Goal: Book appointment/travel/reservation

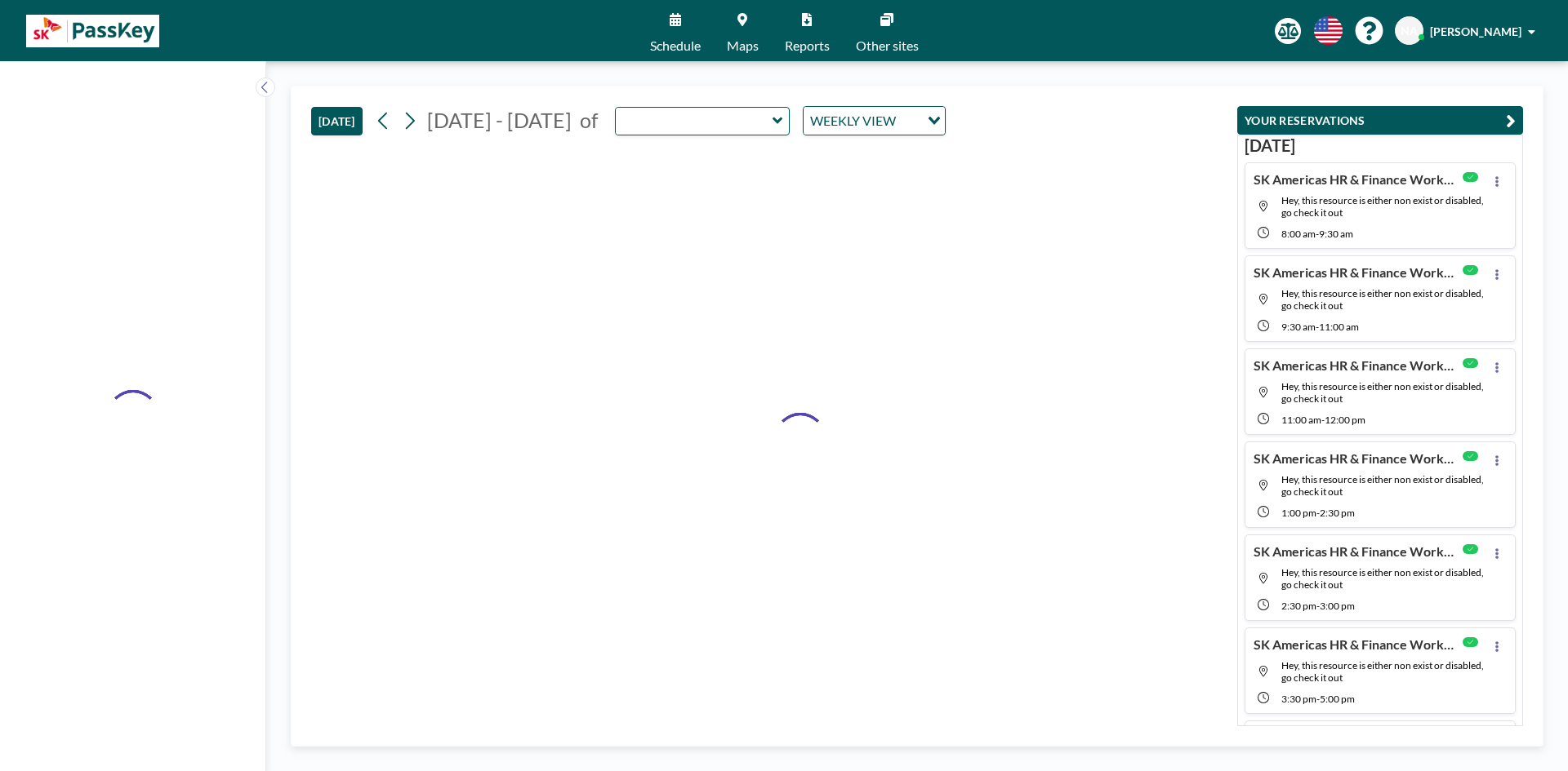
type input "Amber"
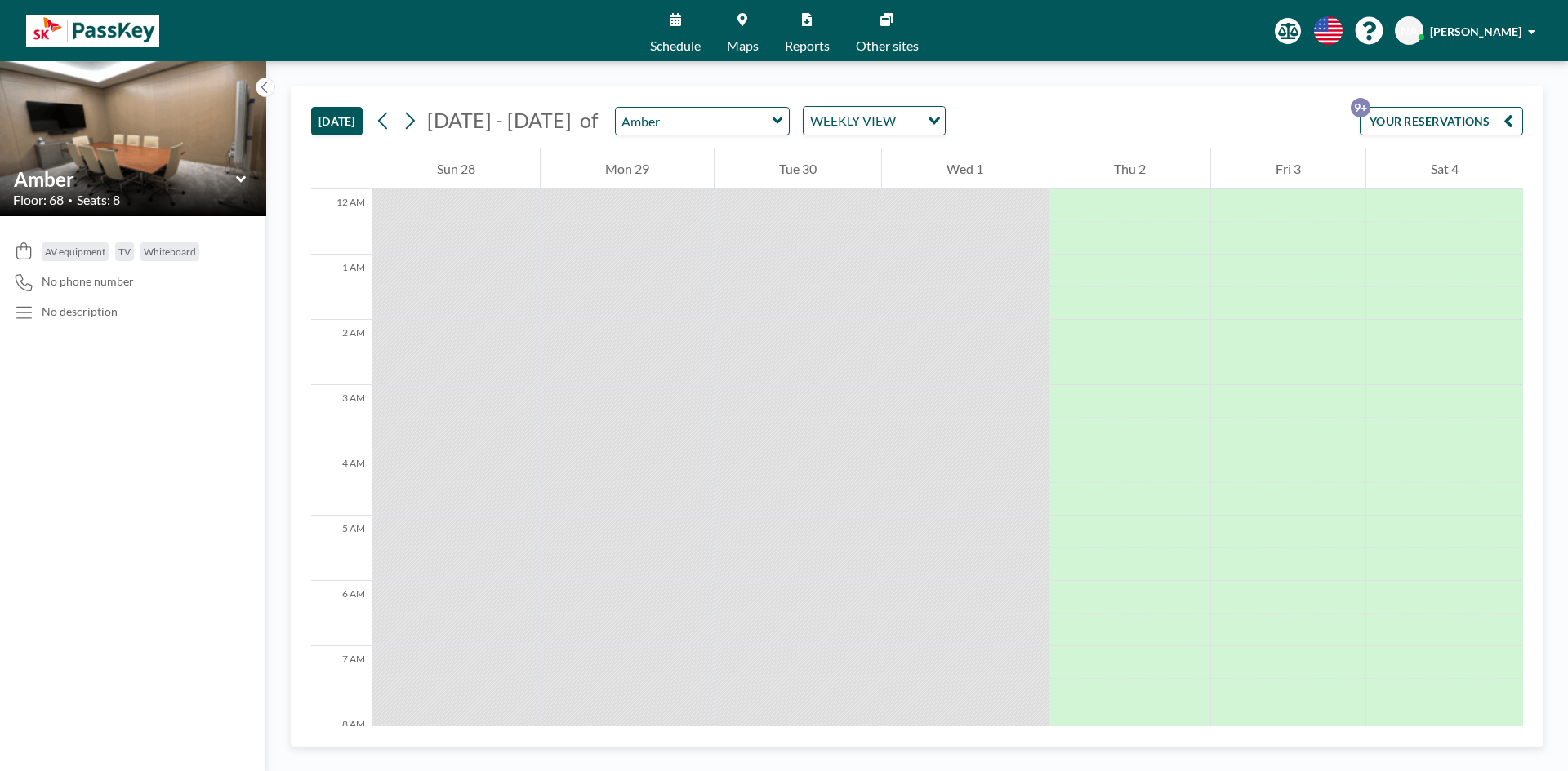
click at [772, 120] on icon at bounding box center [777, 120] width 10 height 7
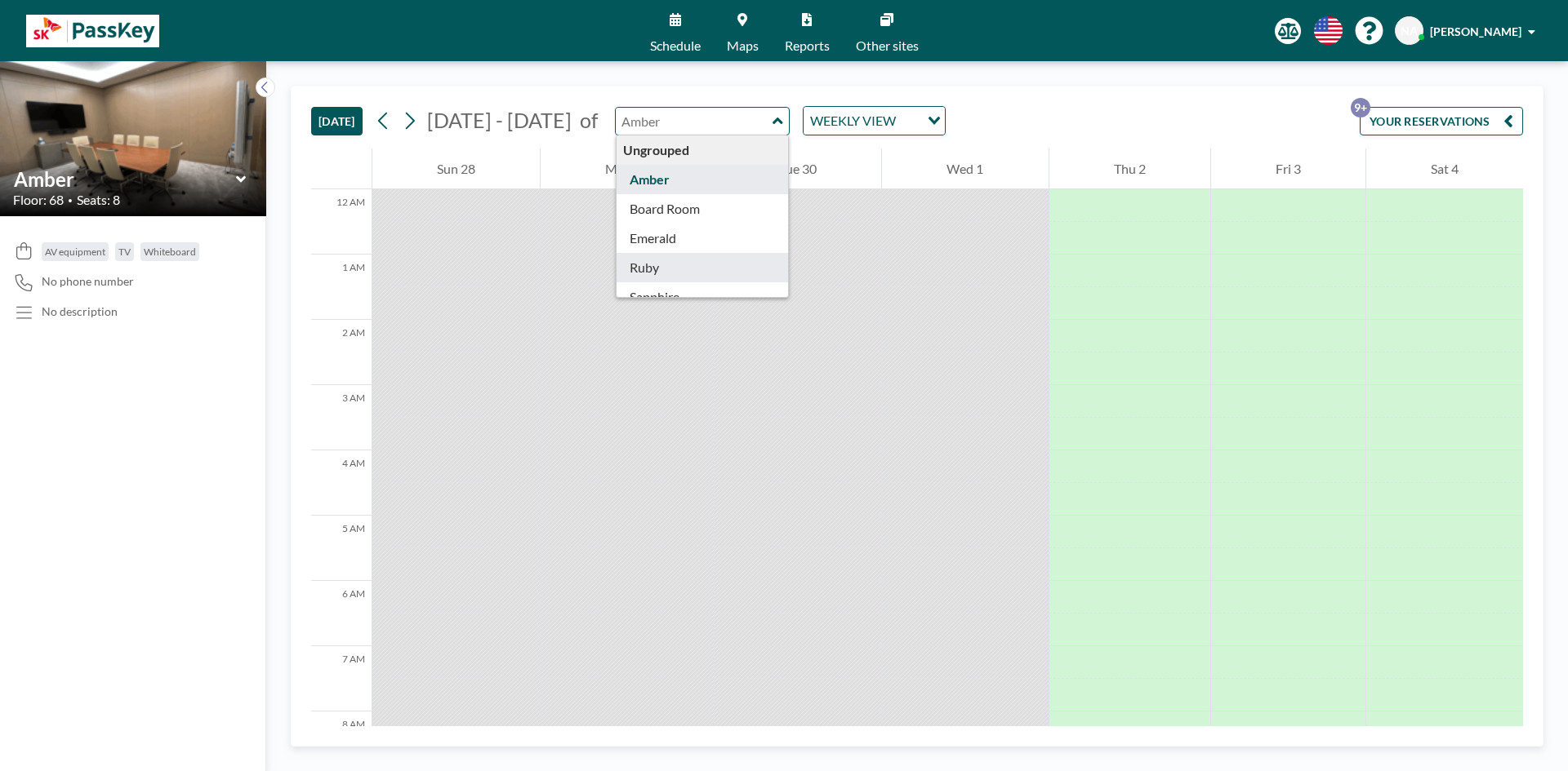
type input "Ruby"
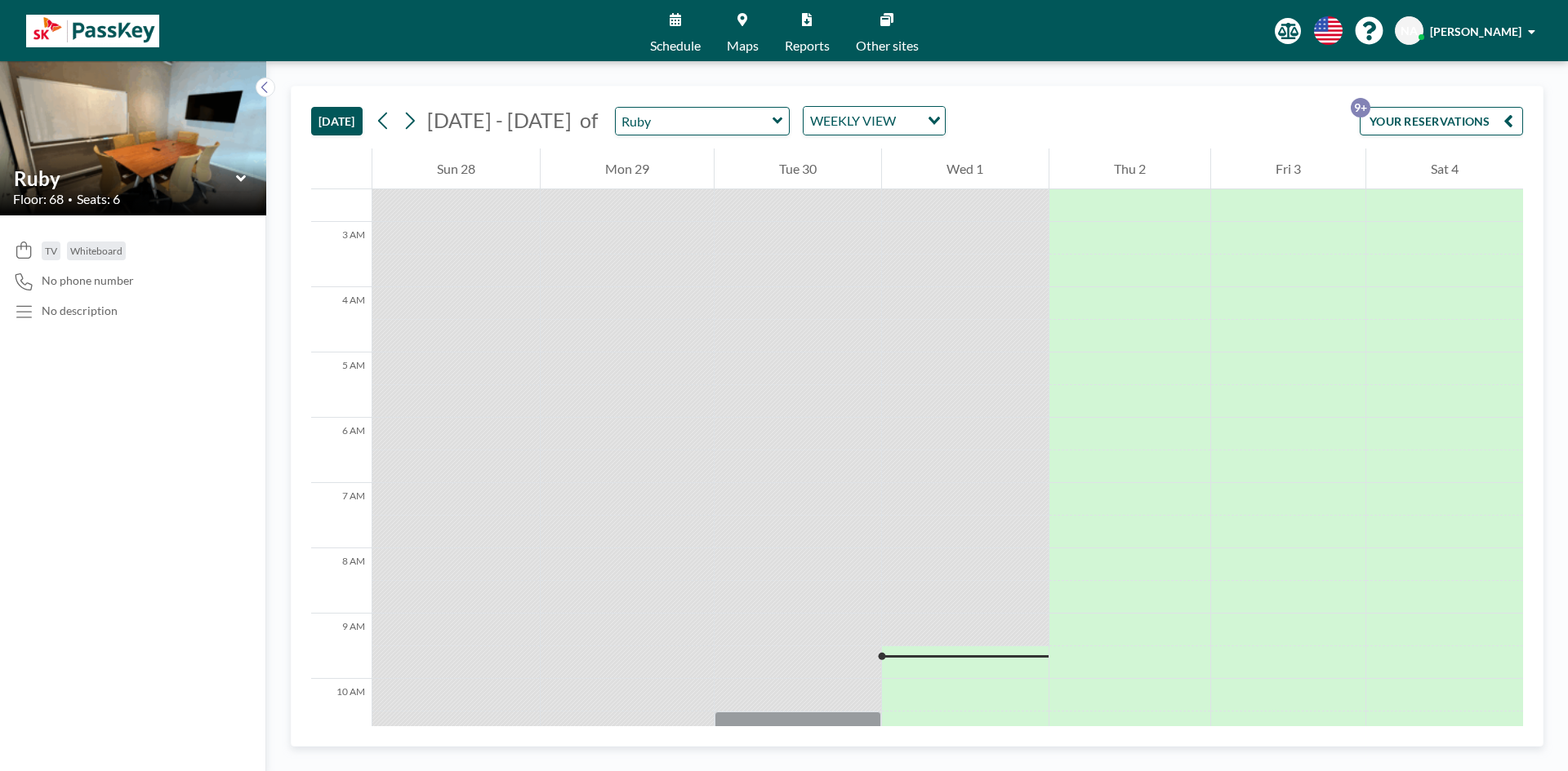
scroll to position [326, 0]
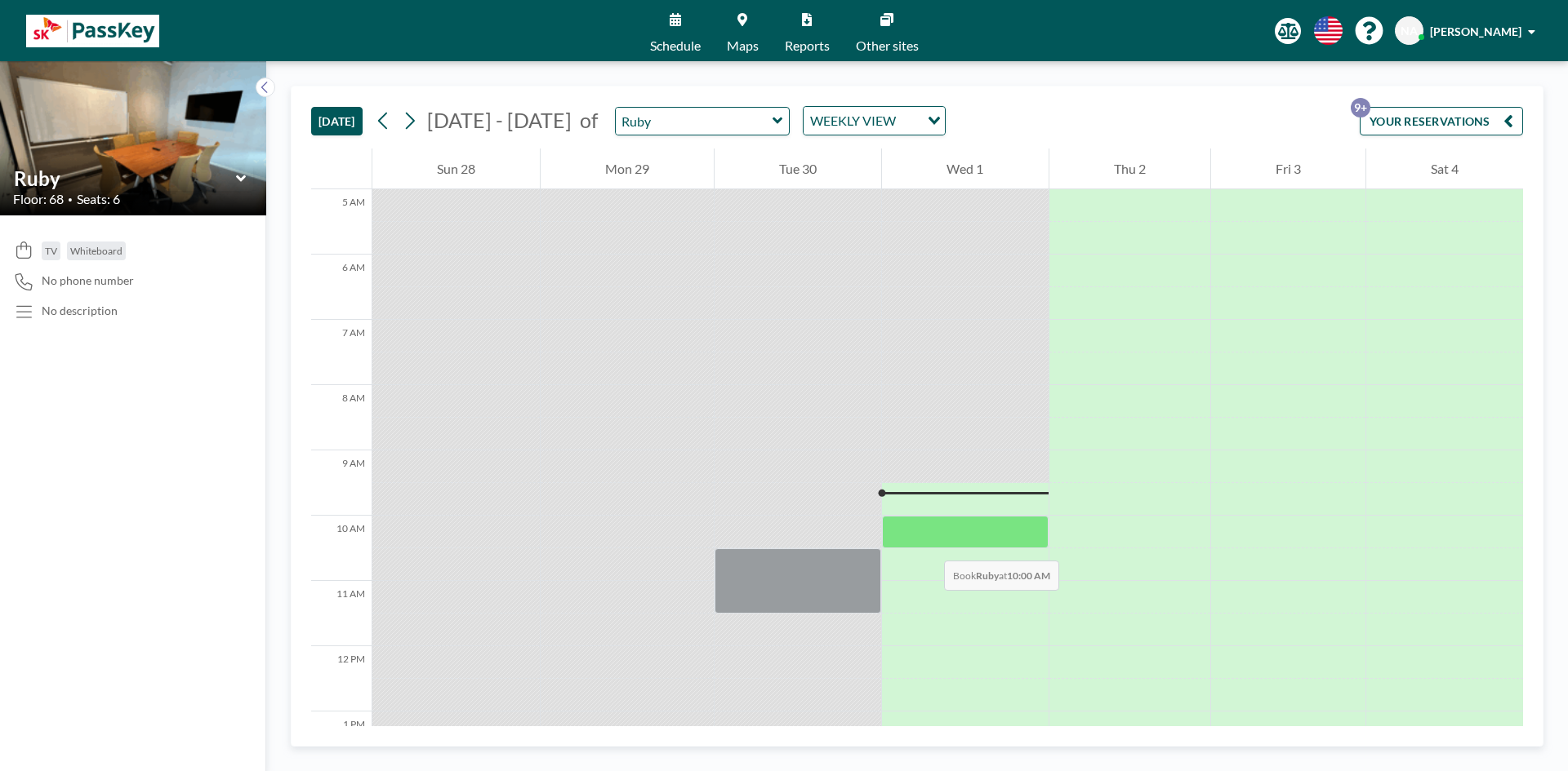
click at [929, 545] on div at bounding box center [964, 532] width 166 height 32
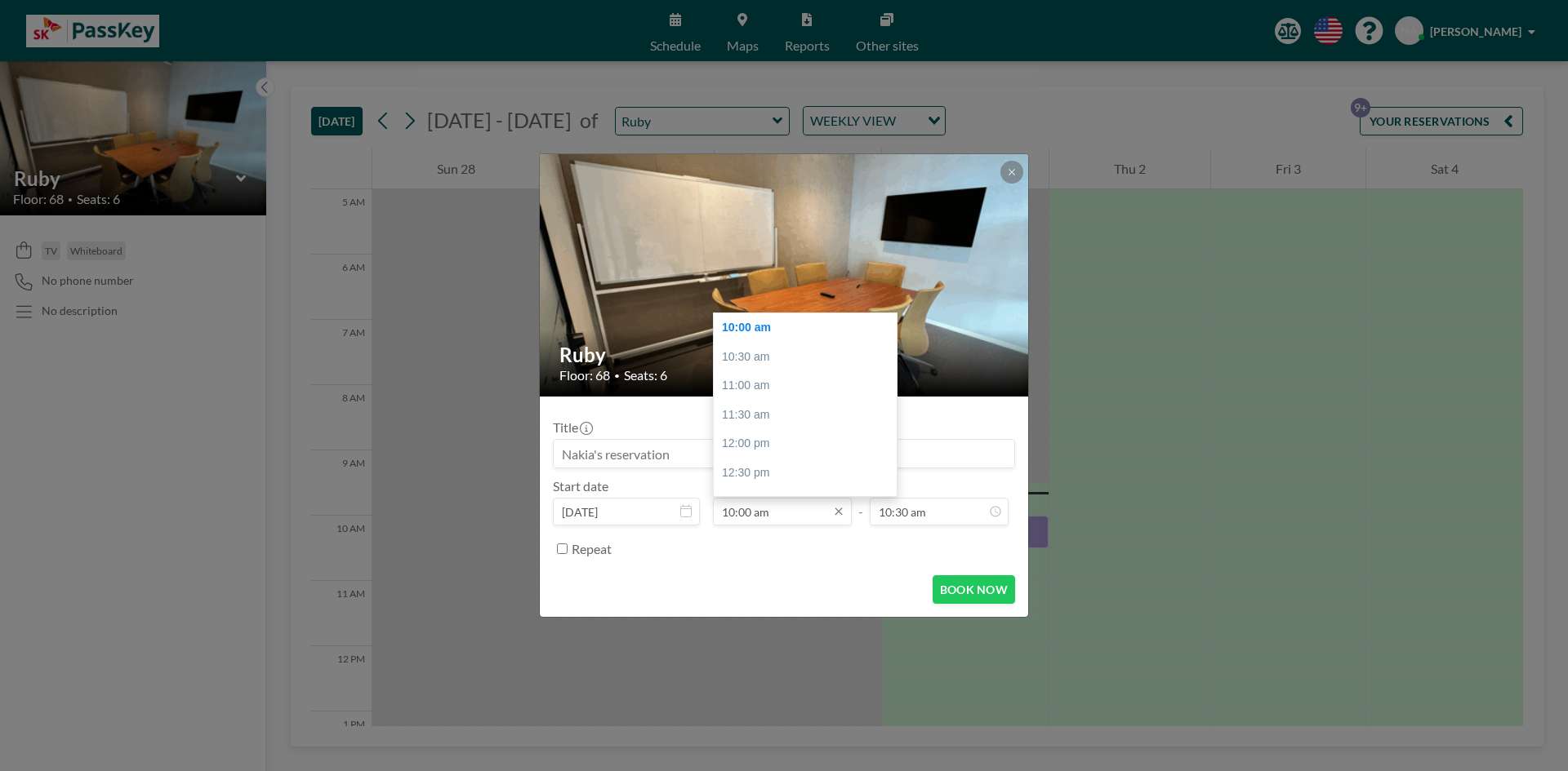
click at [829, 515] on input "10:00 am" at bounding box center [782, 511] width 139 height 27
click at [755, 350] on div "10:30 am" at bounding box center [808, 358] width 191 height 29
type input "10:30 am"
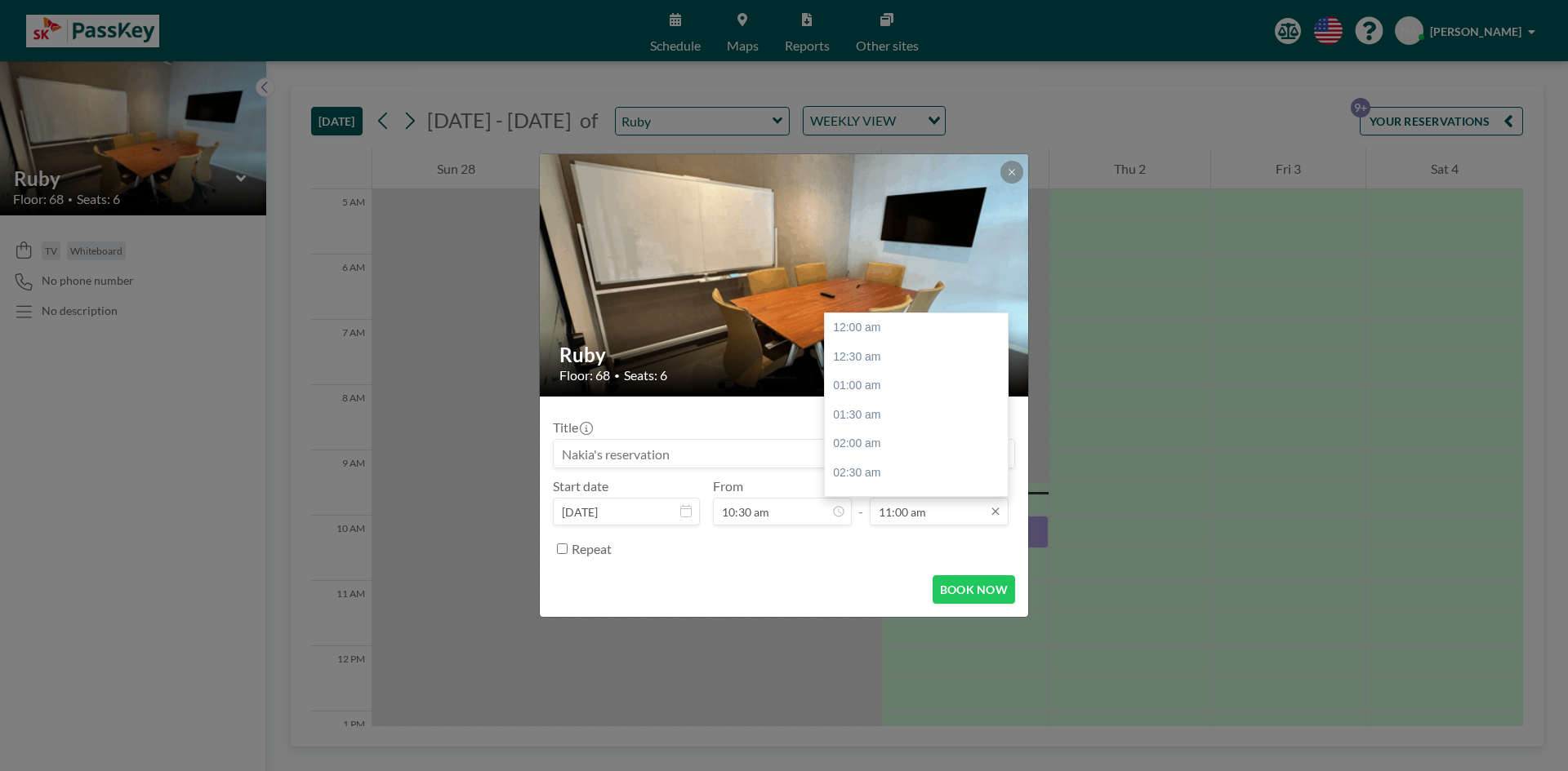
scroll to position [639, 0]
click at [933, 520] on input "11:00 am" at bounding box center [939, 511] width 139 height 27
click at [880, 394] on div "12:00 pm" at bounding box center [920, 386] width 191 height 29
type input "12:00 pm"
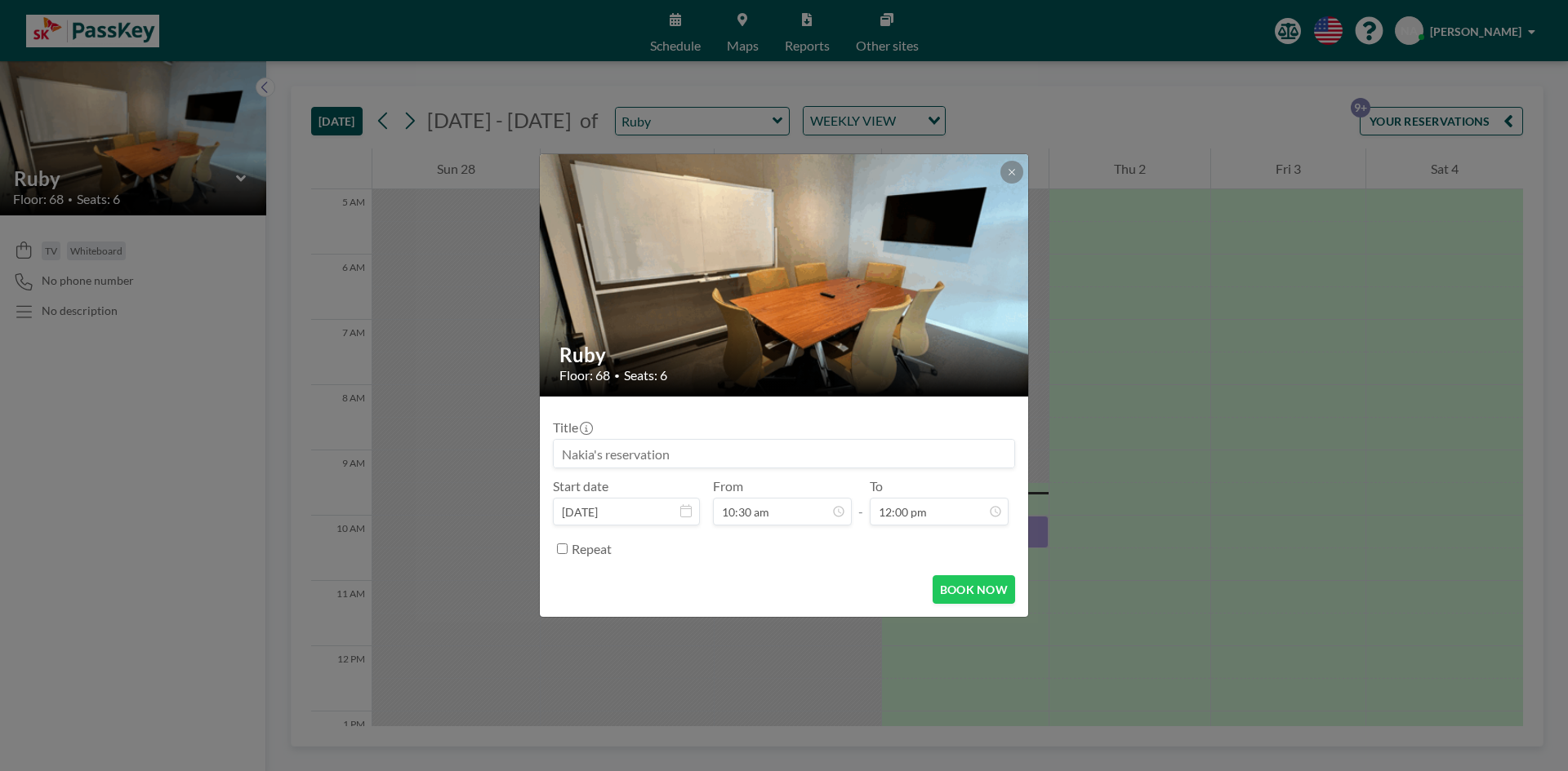
scroll to position [29, 0]
click at [689, 450] on input at bounding box center [784, 454] width 461 height 27
type input "SKA HR"
click at [991, 595] on button "BOOK NOW" at bounding box center [974, 589] width 82 height 28
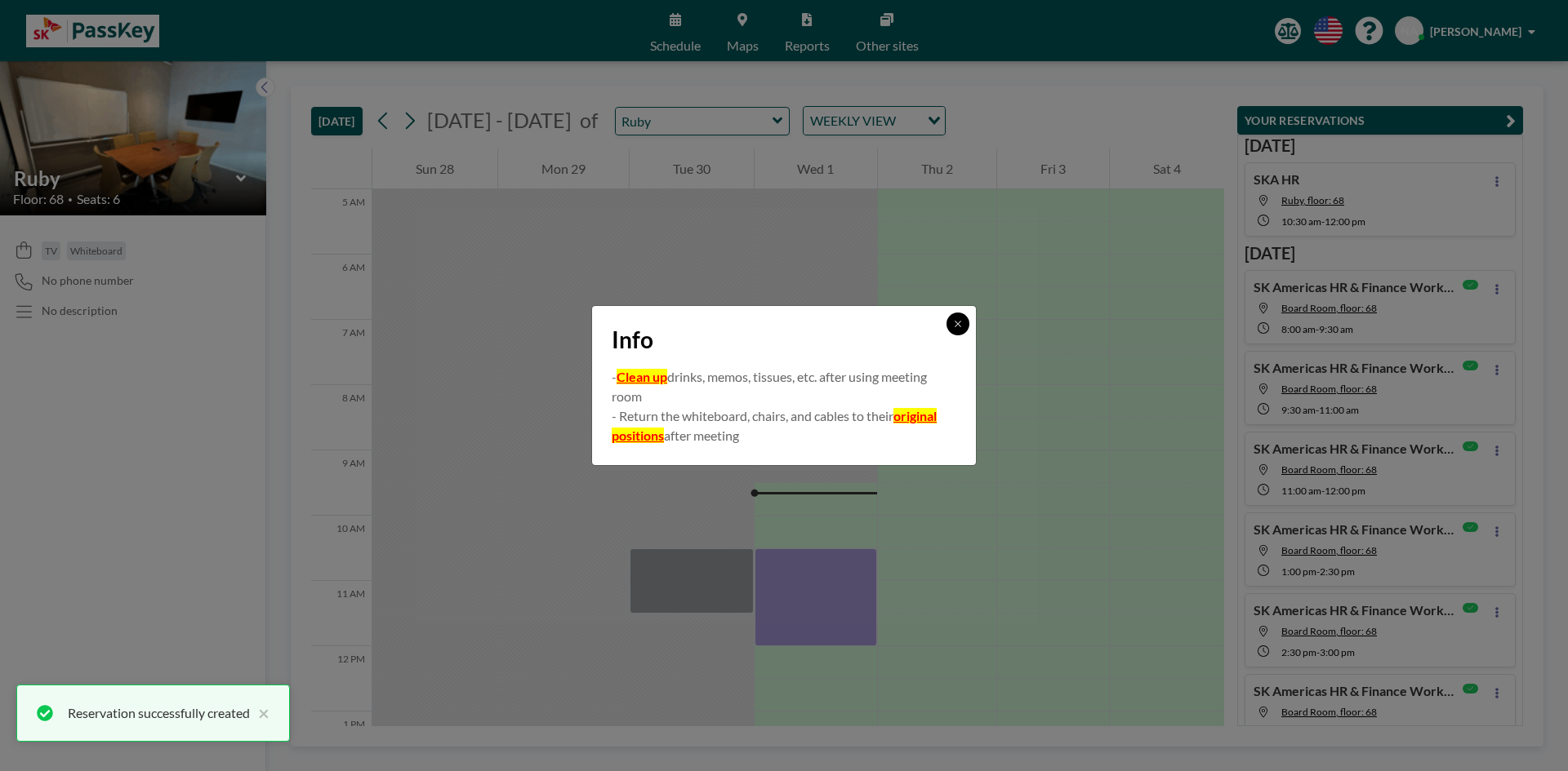
click at [965, 325] on button at bounding box center [957, 323] width 23 height 23
